Goal: Obtain resource: Obtain resource

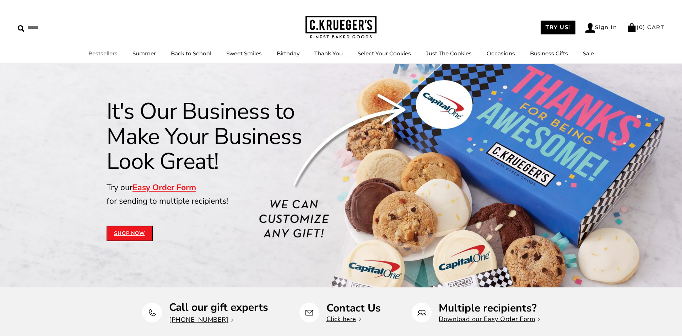
click at [104, 54] on link "Bestsellers" at bounding box center [102, 53] width 29 height 7
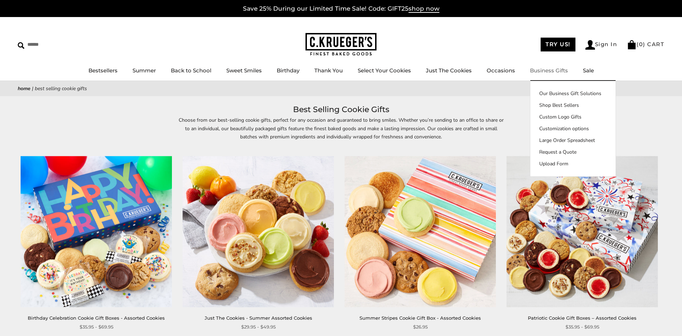
click at [543, 69] on link "Business Gifts" at bounding box center [549, 70] width 38 height 7
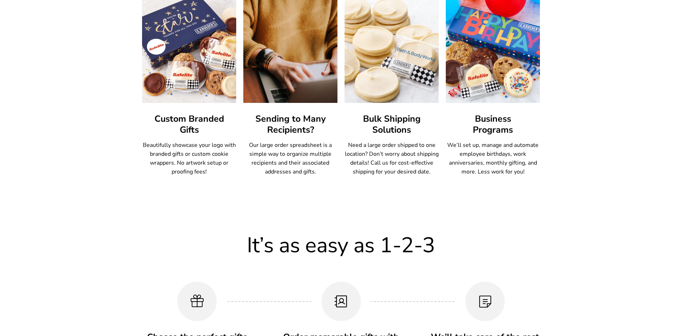
scroll to position [145, 0]
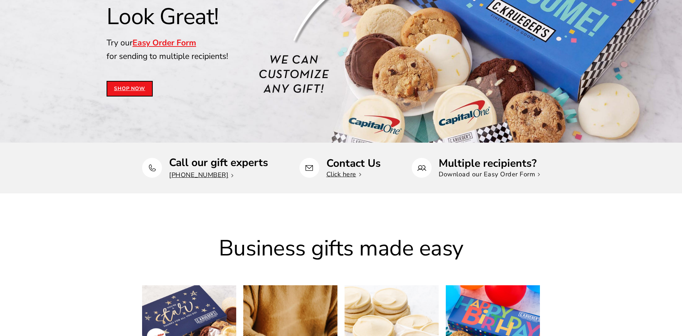
click at [485, 176] on link "Download our Easy Order Form" at bounding box center [489, 174] width 101 height 9
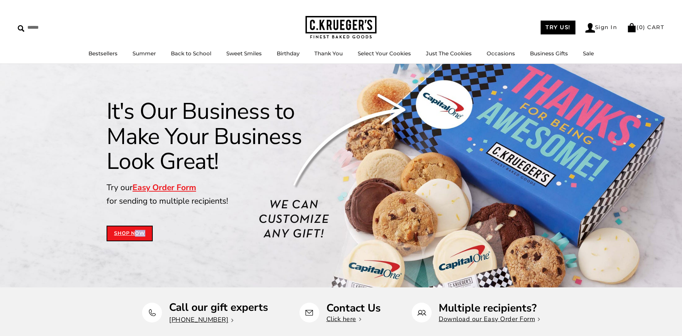
click at [136, 231] on div "It's Our Business to Make Your Business Look Great! Try our Easy Order Form for…" at bounding box center [220, 170] width 226 height 142
click at [136, 231] on link "Shop Now" at bounding box center [130, 234] width 46 height 16
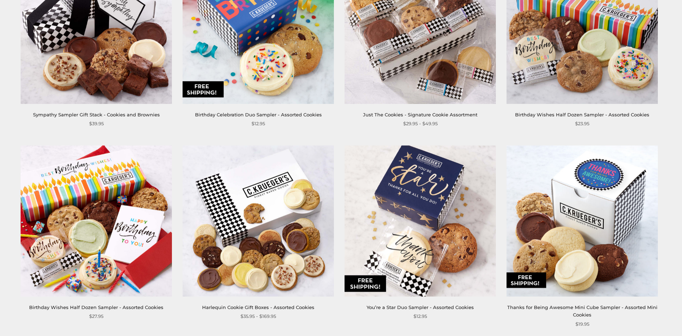
scroll to position [761, 0]
